Goal: Check status: Check status

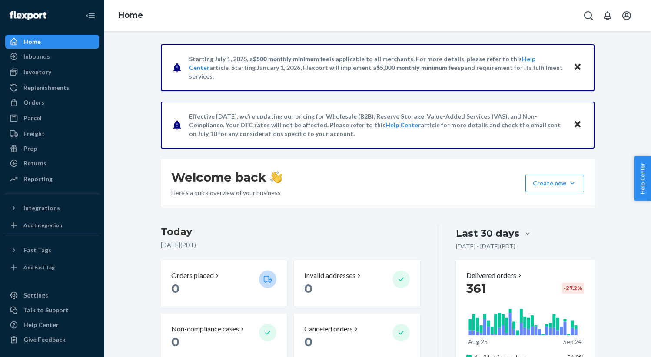
click at [316, 88] on div "Starting [DATE], a $500 monthly minimum fee is applicable to all merchants. For…" at bounding box center [378, 67] width 434 height 47
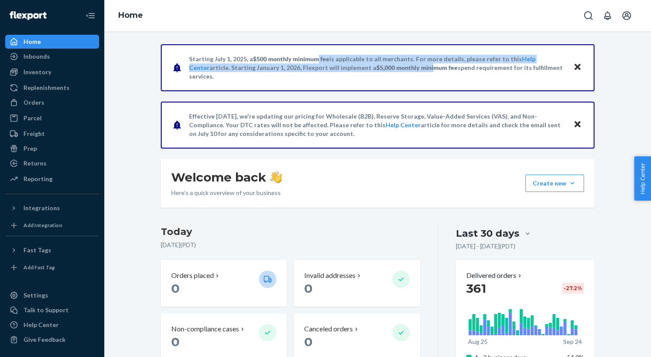
drag, startPoint x: 350, startPoint y: 64, endPoint x: 374, endPoint y: 77, distance: 27.2
click at [380, 71] on p "Starting [DATE], a $500 monthly minimum fee is applicable to all merchants. For…" at bounding box center [377, 68] width 376 height 26
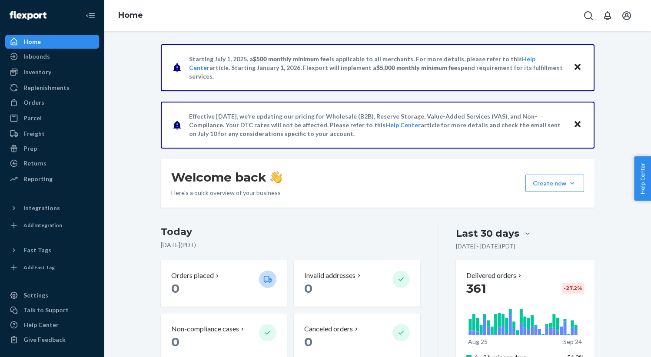
click at [332, 89] on div "Starting [DATE], a $500 monthly minimum fee is applicable to all merchants. For…" at bounding box center [378, 67] width 434 height 47
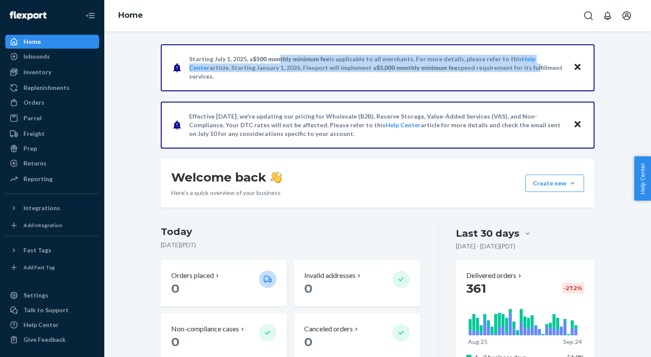
drag, startPoint x: 274, startPoint y: 64, endPoint x: 481, endPoint y: 73, distance: 207.4
click at [481, 73] on p "Starting [DATE], a $500 monthly minimum fee is applicable to all merchants. For…" at bounding box center [377, 68] width 376 height 26
drag, startPoint x: 481, startPoint y: 73, endPoint x: 398, endPoint y: 73, distance: 83.4
click at [480, 74] on p "Starting [DATE], a $500 monthly minimum fee is applicable to all merchants. For…" at bounding box center [377, 68] width 376 height 26
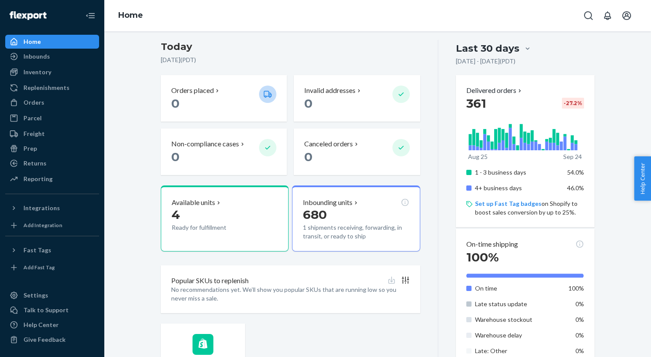
scroll to position [282, 0]
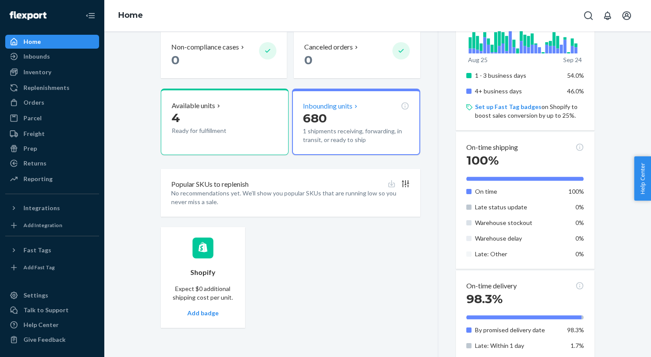
click at [358, 121] on p "680" at bounding box center [356, 118] width 106 height 16
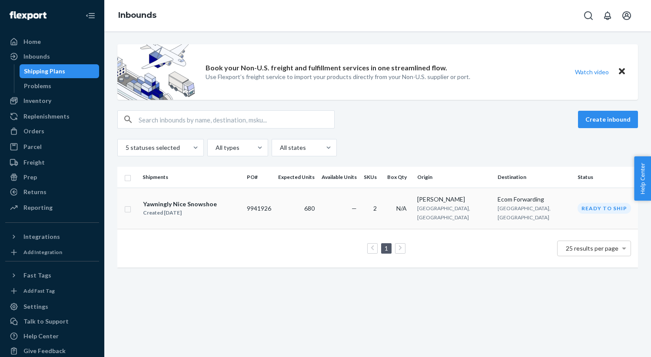
click at [167, 200] on div "Yawningly Nice Snowshoe" at bounding box center [180, 204] width 74 height 9
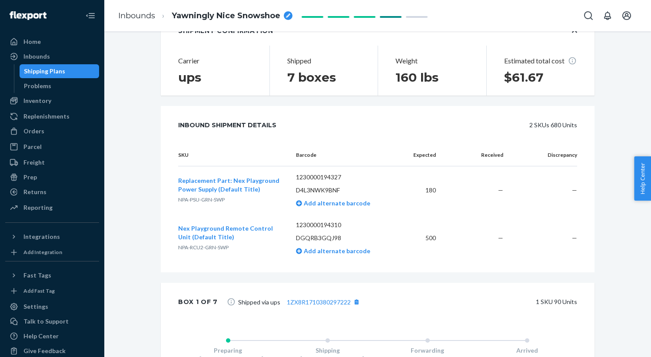
scroll to position [464, 0]
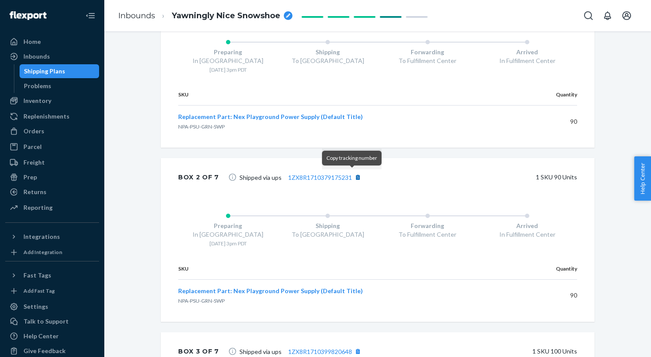
click at [352, 176] on button "[object Object]" at bounding box center [357, 177] width 11 height 11
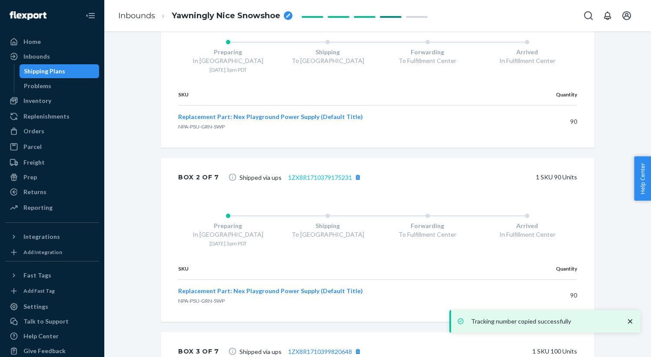
click at [327, 177] on link "1ZX8R1710379175231" at bounding box center [320, 177] width 64 height 7
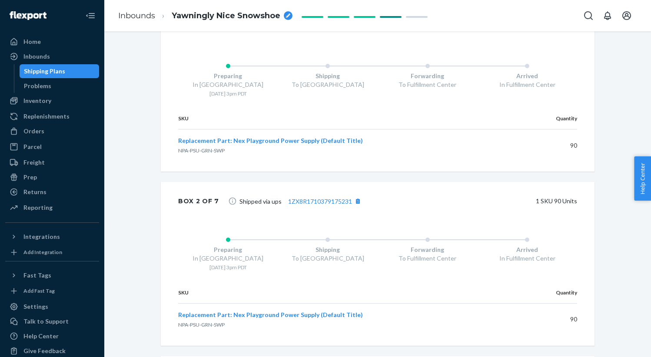
scroll to position [733, 0]
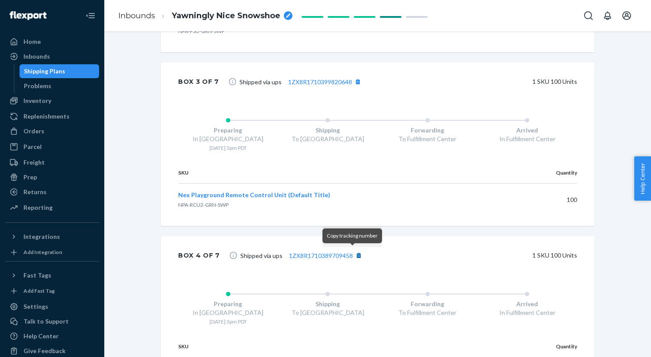
click at [353, 254] on button "[object Object]" at bounding box center [358, 255] width 11 height 11
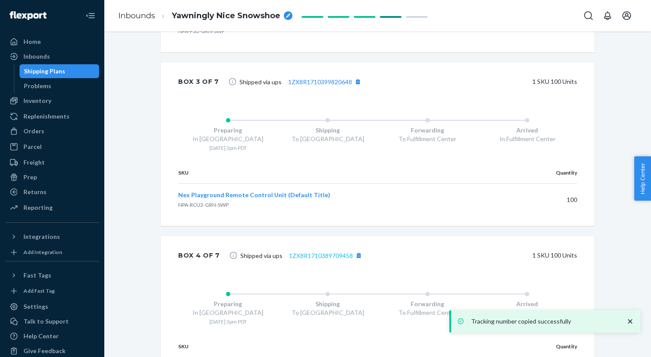
click at [311, 255] on link "1ZX8R1710389709458" at bounding box center [321, 255] width 64 height 7
